Goal: Book appointment/travel/reservation

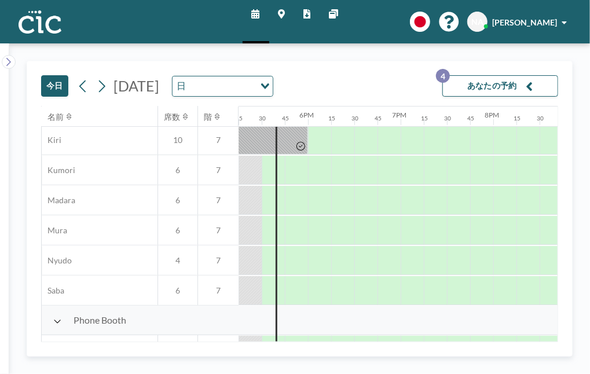
scroll to position [152, 1597]
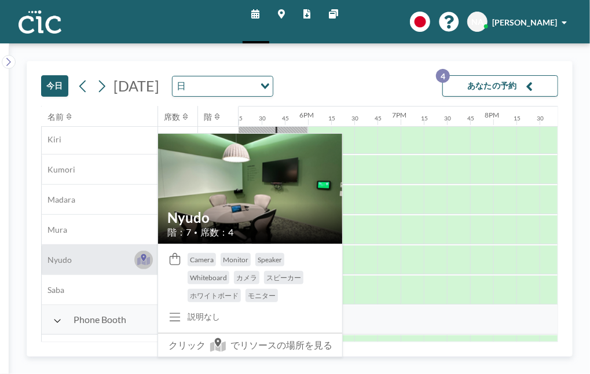
click at [141, 256] on icon at bounding box center [143, 257] width 5 height 7
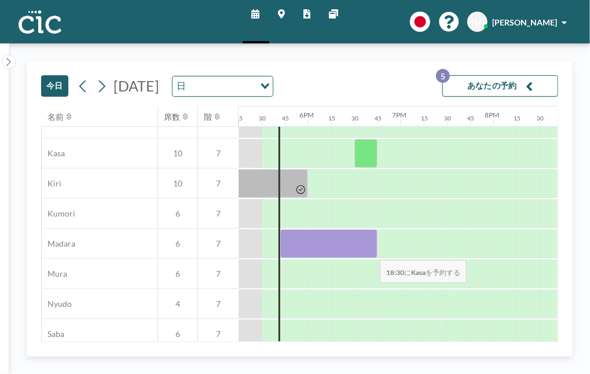
scroll to position [109, 1597]
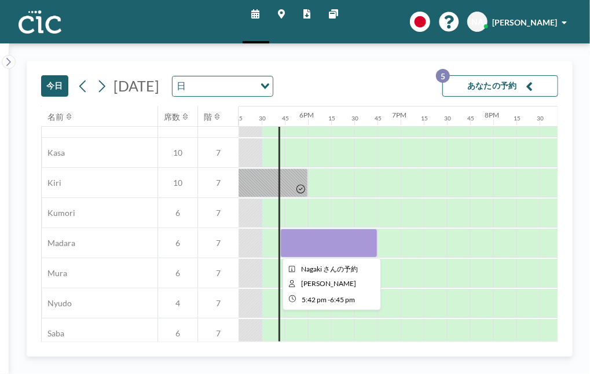
click at [329, 248] on div at bounding box center [328, 243] width 97 height 29
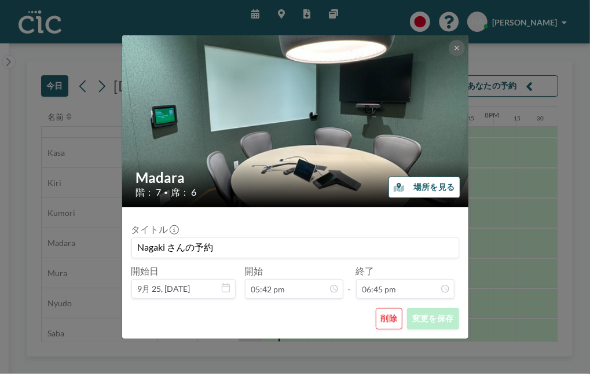
click at [425, 185] on button "場所を見る" at bounding box center [423, 187] width 71 height 21
